Goal: Task Accomplishment & Management: Manage account settings

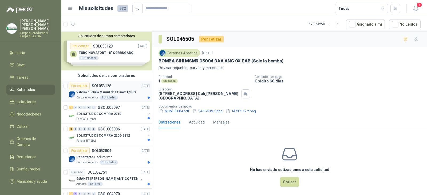
click at [123, 88] on div "Por cotizar SOL053128 [DATE]" at bounding box center [109, 86] width 81 height 6
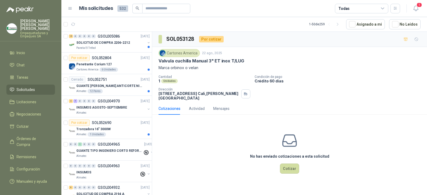
scroll to position [53, 0]
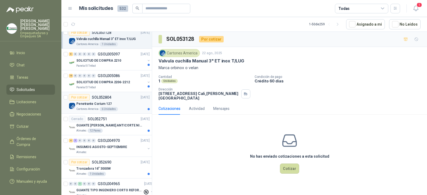
click at [119, 96] on div "Por cotizar SOL052804 [DATE]" at bounding box center [109, 97] width 81 height 6
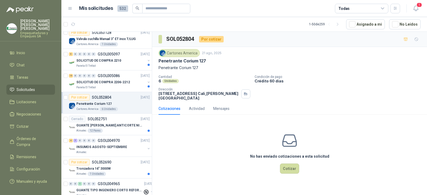
click at [182, 60] on p "Penetrante Corium 127" at bounding box center [183, 61] width 48 height 6
copy p "Penetrante Corium 127"
click at [81, 42] on p "Cartones America" at bounding box center [87, 44] width 22 height 4
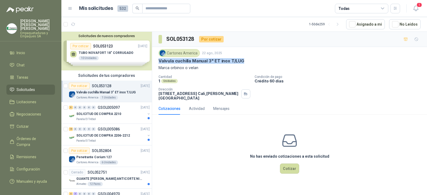
drag, startPoint x: 252, startPoint y: 60, endPoint x: 159, endPoint y: 63, distance: 92.4
click at [159, 63] on div "Valvula cuchilla Manual 3" ET inox T/LUG" at bounding box center [290, 61] width 262 height 6
copy p "Valvula cuchilla Manual 3" ET inox T/LUG"
